Goal: Navigation & Orientation: Go to known website

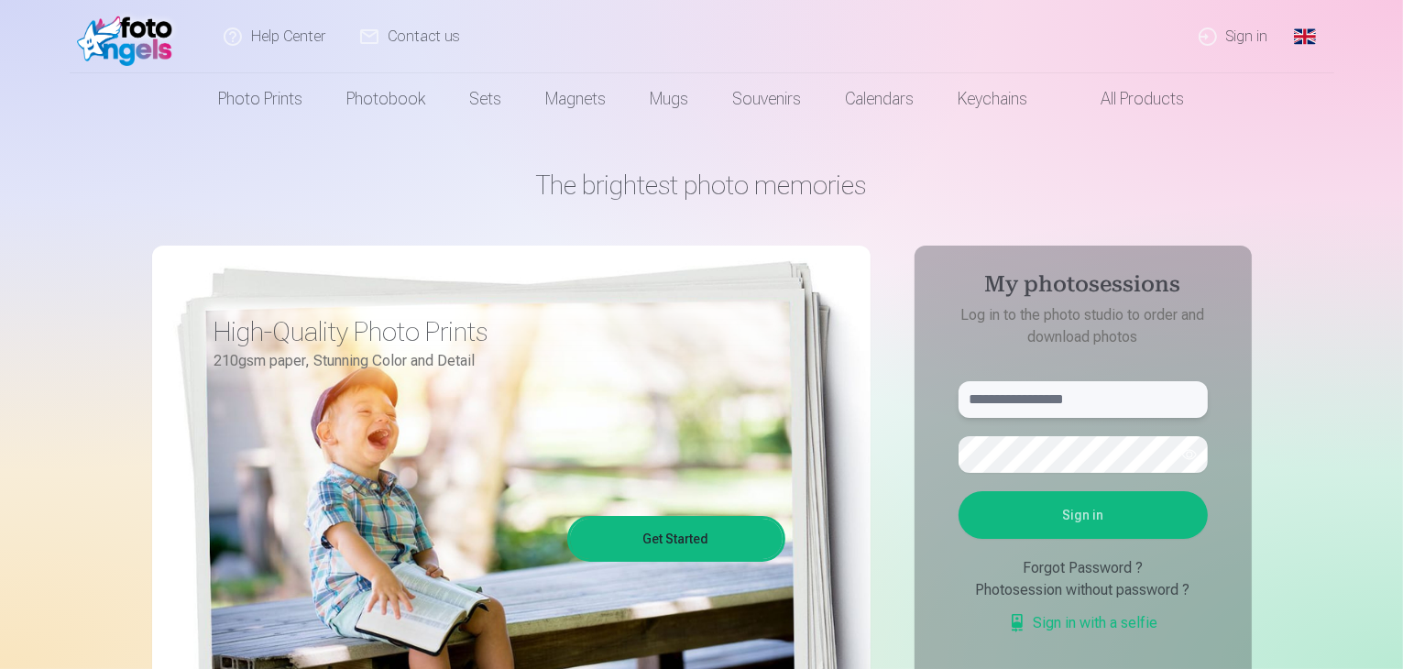
click at [1113, 398] on input "text" at bounding box center [1082, 399] width 249 height 37
click at [1305, 37] on link "Global" at bounding box center [1304, 36] width 37 height 73
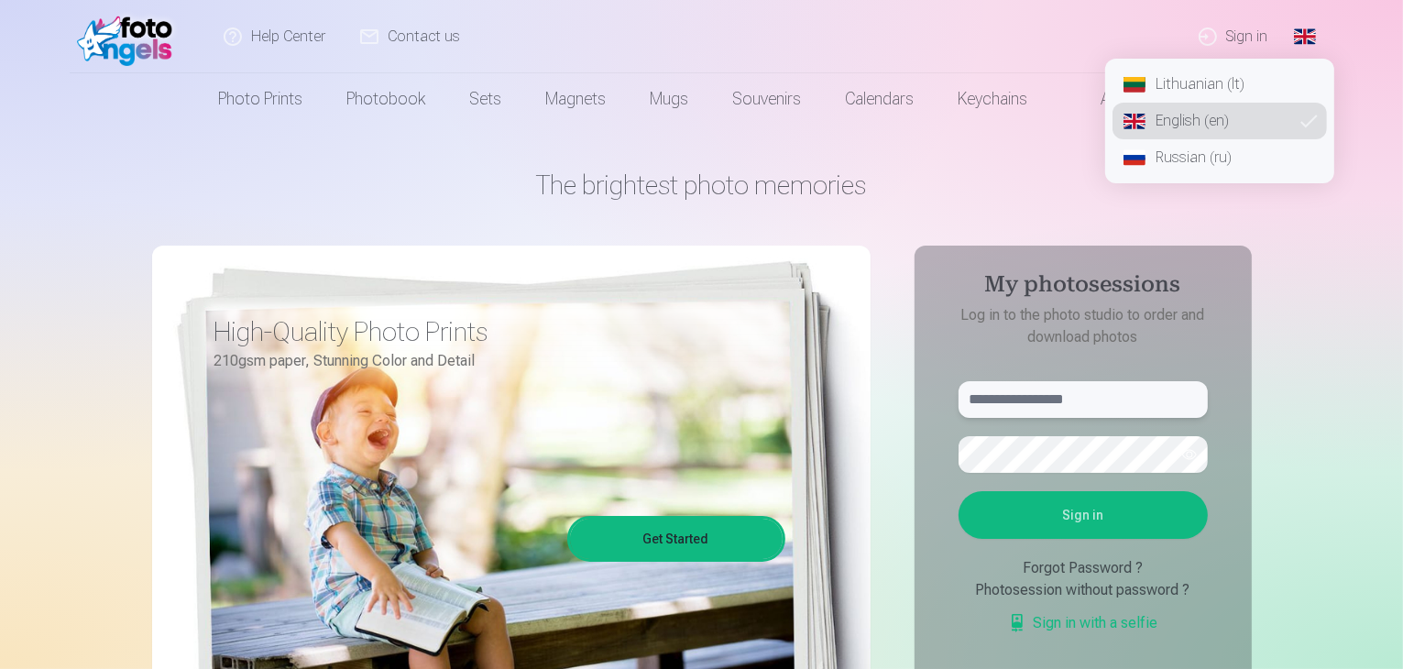
click at [1017, 406] on input "text" at bounding box center [1082, 399] width 249 height 37
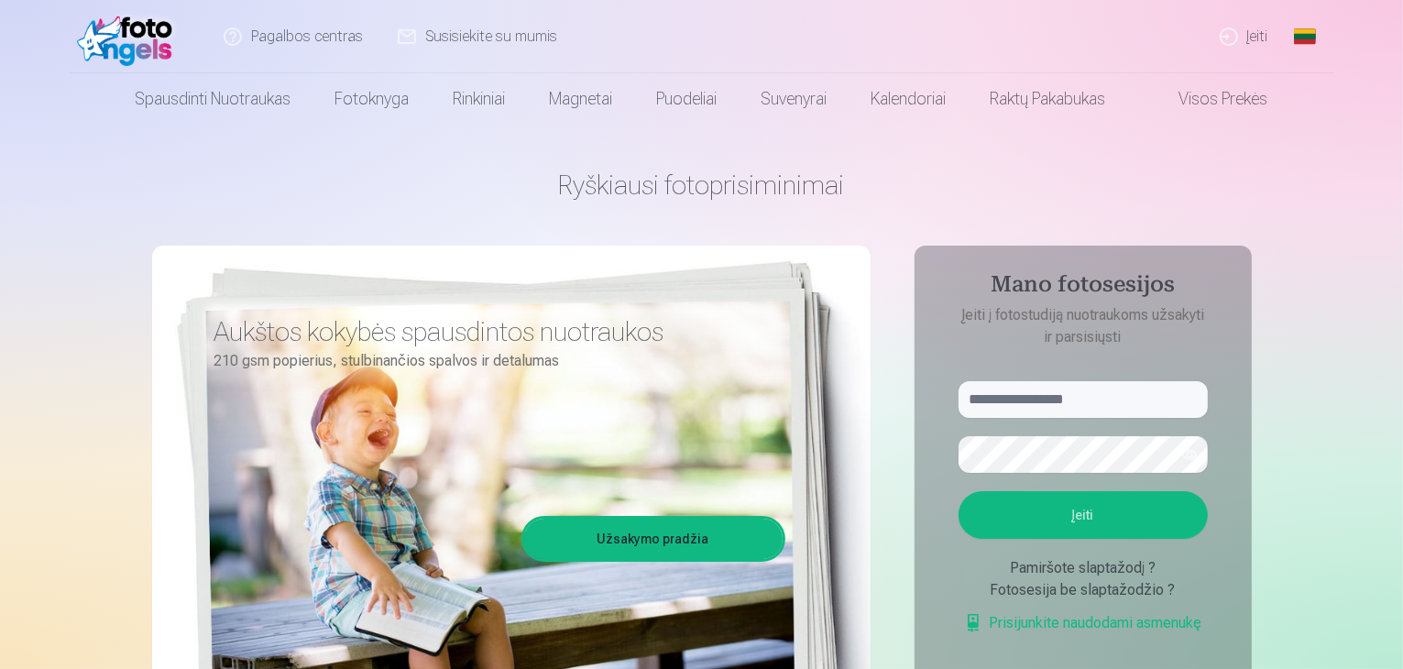
click at [1308, 37] on link "Global" at bounding box center [1304, 36] width 37 height 73
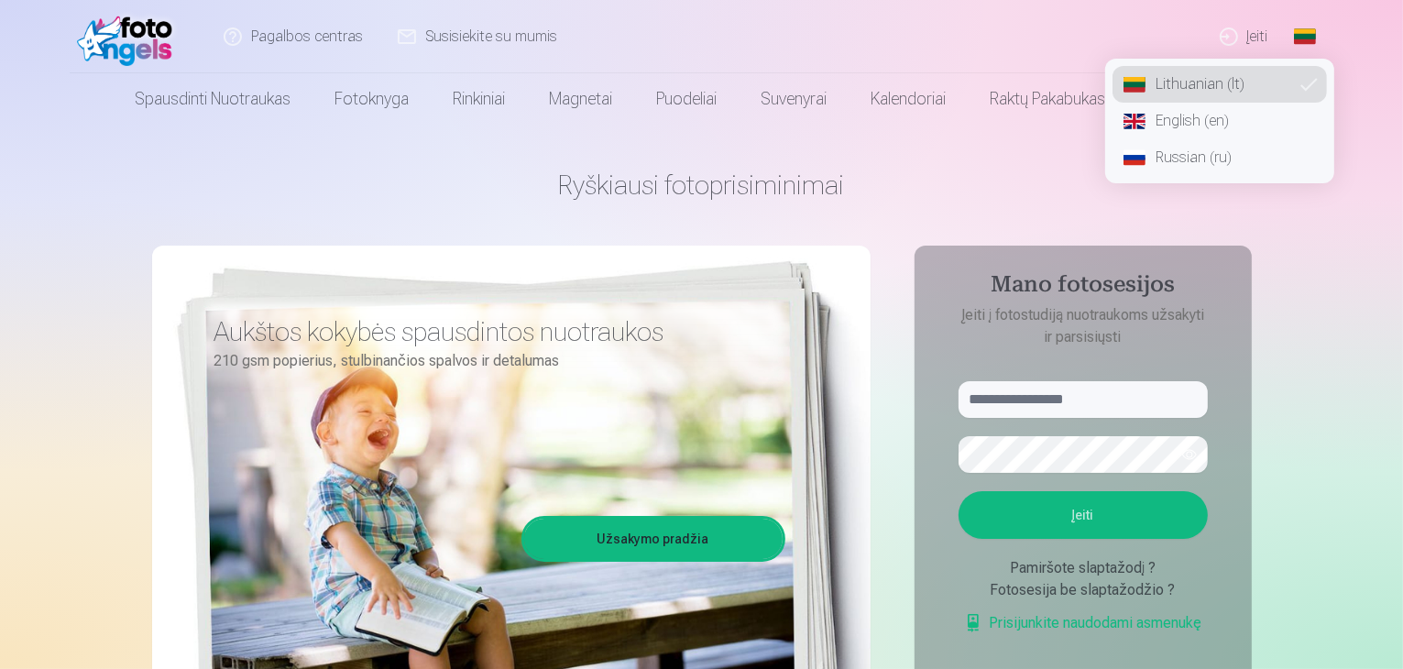
click at [1183, 159] on link "Russian (ru)" at bounding box center [1219, 157] width 214 height 37
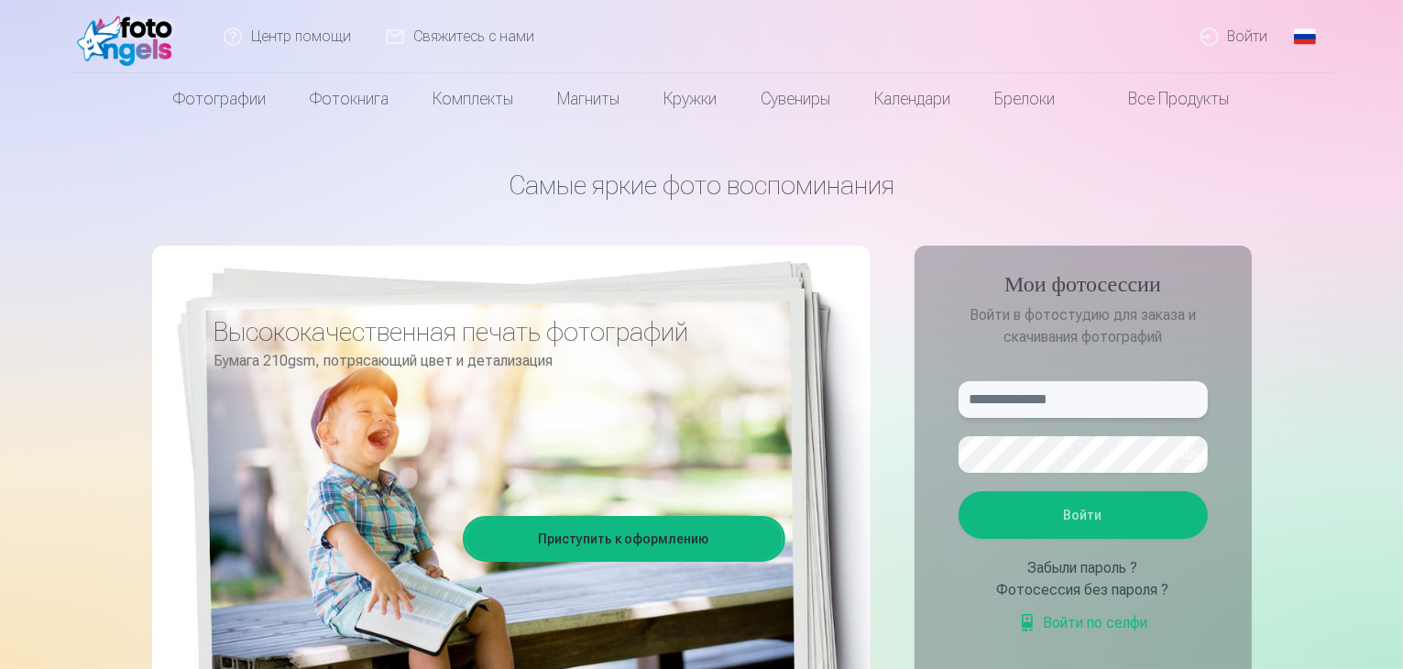
click at [1067, 397] on input "text" at bounding box center [1082, 399] width 249 height 37
